Goal: Task Accomplishment & Management: Use online tool/utility

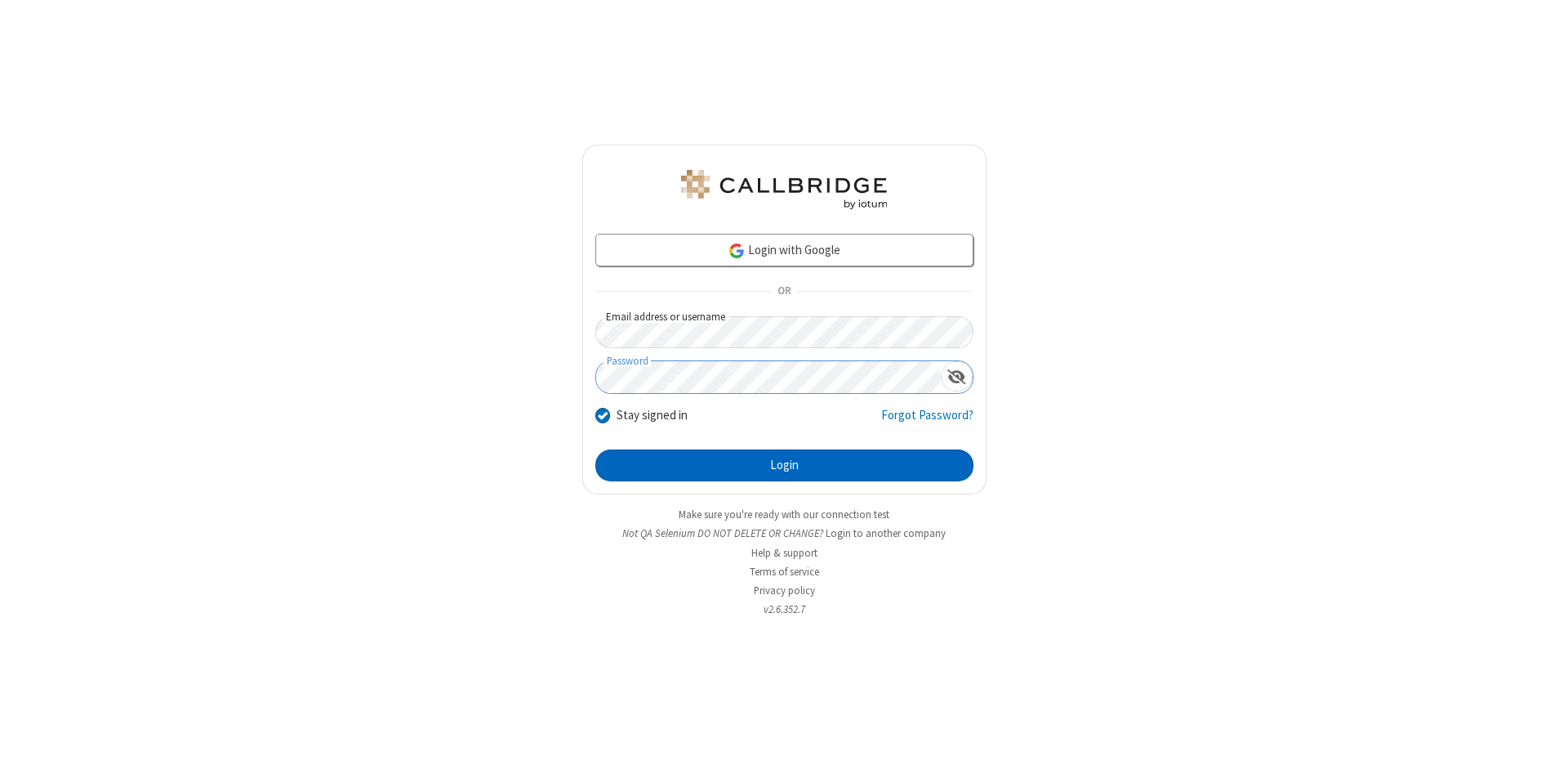
click at [784, 465] on button "Login" at bounding box center [784, 465] width 378 height 33
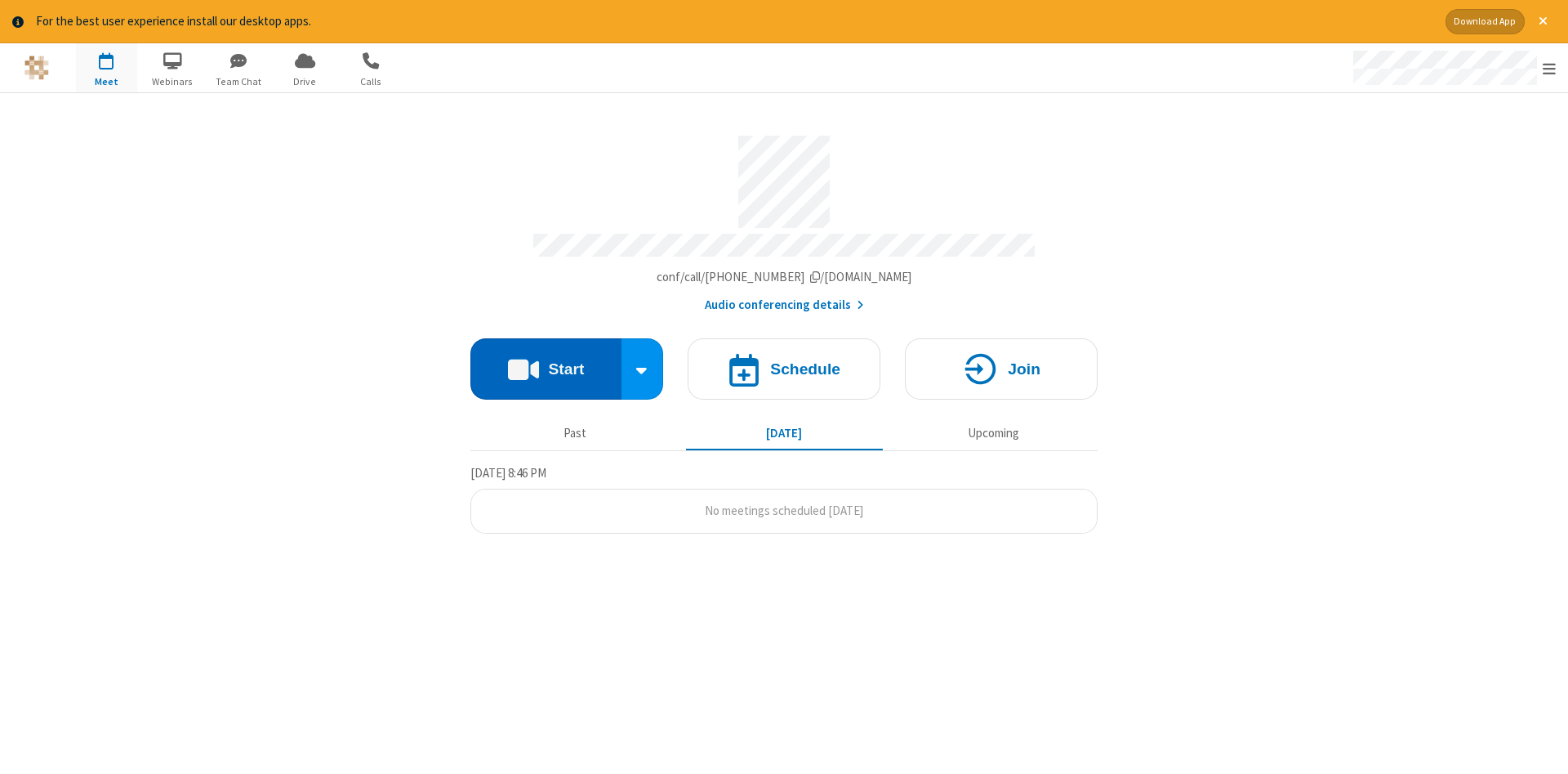
click at [546, 363] on button "Start" at bounding box center [546, 369] width 151 height 62
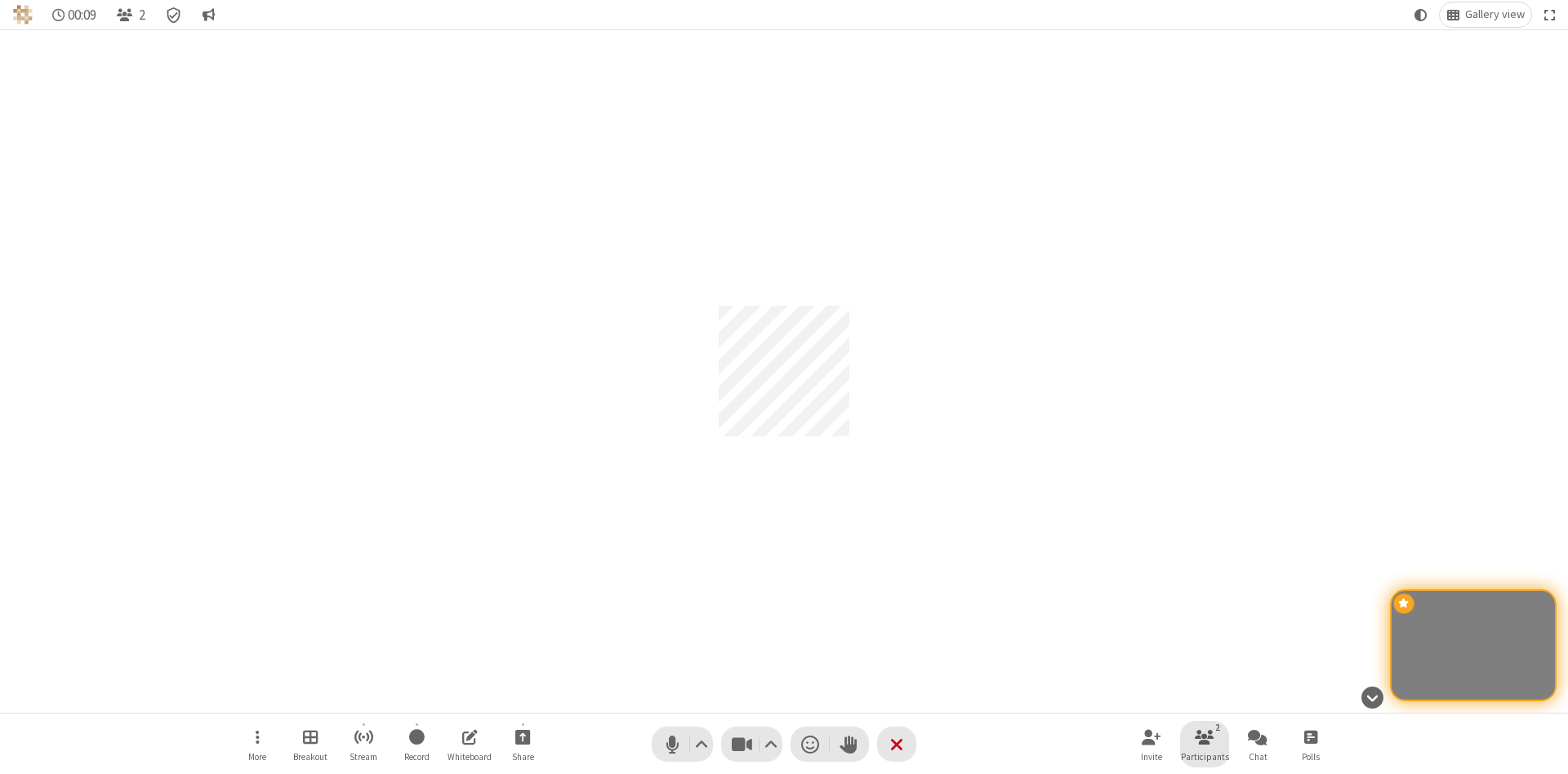
click at [1205, 756] on span "Participants" at bounding box center [1205, 757] width 48 height 10
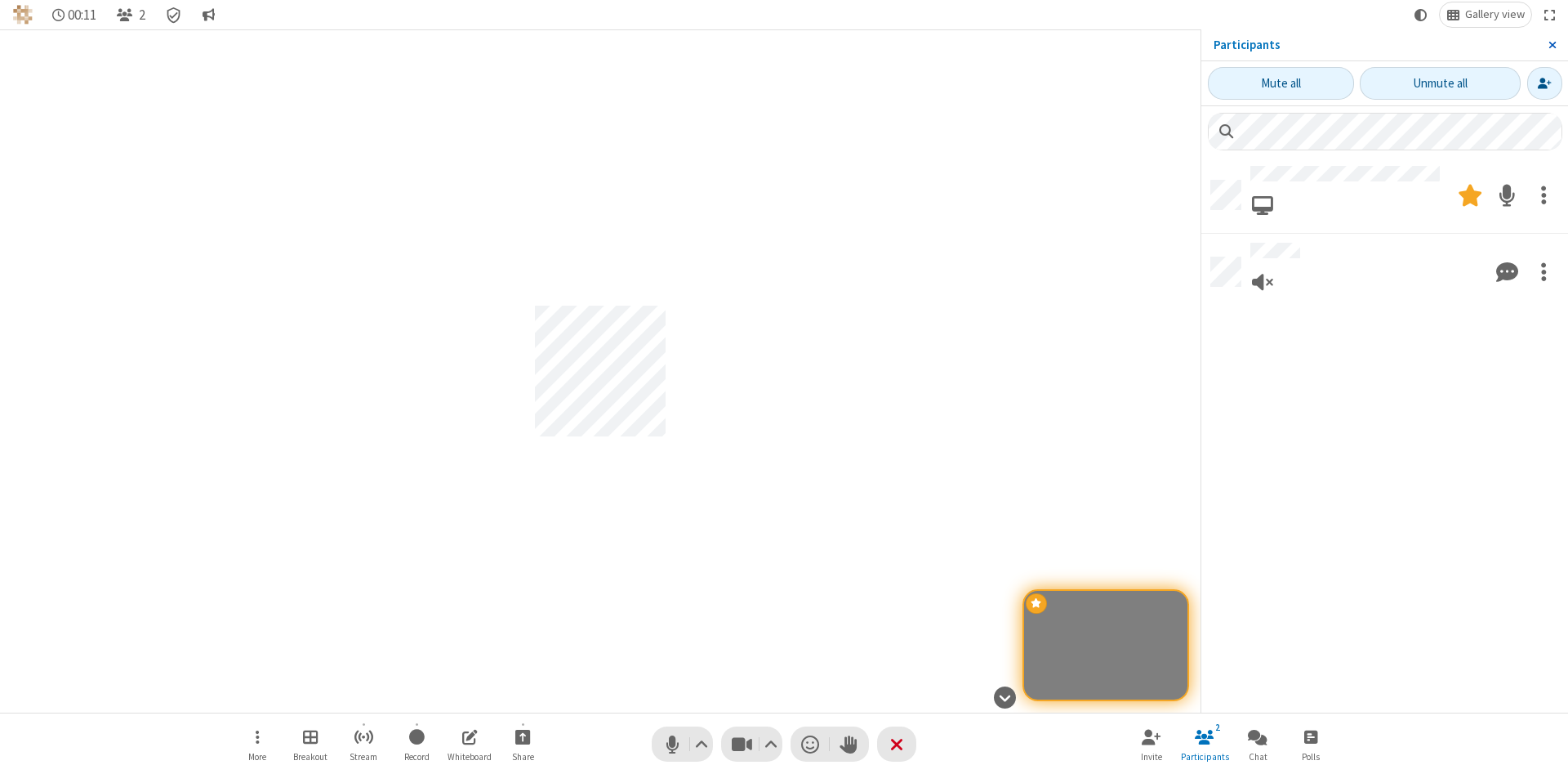
click at [1552, 45] on span "Close sidebar" at bounding box center [1552, 45] width 8 height 13
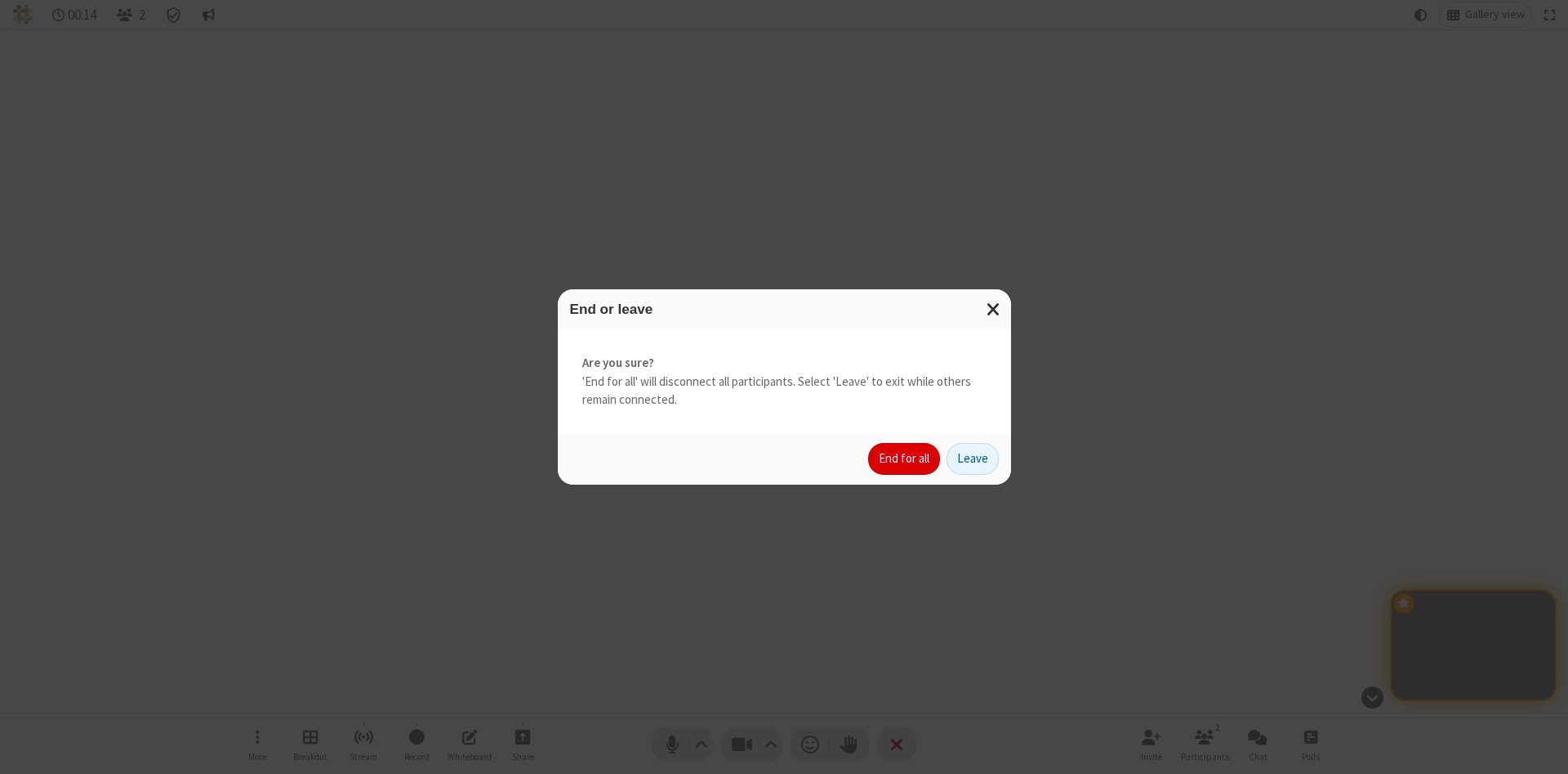
click at [905, 458] on button "End for all" at bounding box center [904, 460] width 72 height 33
